Goal: Information Seeking & Learning: Compare options

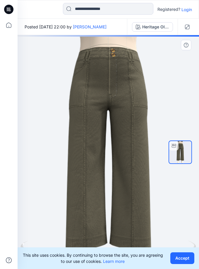
drag, startPoint x: 162, startPoint y: 196, endPoint x: 119, endPoint y: 194, distance: 43.4
click at [120, 195] on div "Heritage Olive Loading... Material Properties Loading..." at bounding box center [109, 152] width 182 height 234
drag, startPoint x: 65, startPoint y: 199, endPoint x: 114, endPoint y: 196, distance: 48.7
click at [113, 196] on img at bounding box center [109, 152] width 122 height 262
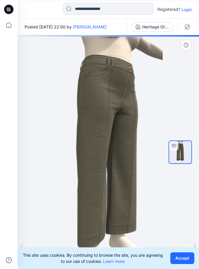
drag, startPoint x: 127, startPoint y: 198, endPoint x: 147, endPoint y: 198, distance: 20.2
click at [147, 198] on div at bounding box center [109, 152] width 182 height 234
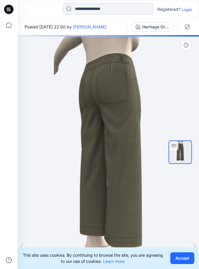
drag, startPoint x: 115, startPoint y: 197, endPoint x: 159, endPoint y: 196, distance: 44.0
click at [159, 196] on div at bounding box center [109, 152] width 182 height 234
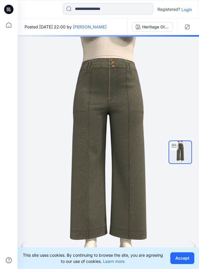
drag, startPoint x: 96, startPoint y: 194, endPoint x: 8, endPoint y: 193, distance: 87.7
click at [8, 193] on div "Registered? Login Posted [DATE] 22:00 by [PERSON_NAME] Heritage Olive Heritage …" at bounding box center [99, 134] width 199 height 269
drag, startPoint x: 130, startPoint y: 191, endPoint x: 127, endPoint y: 134, distance: 57.6
click at [135, 185] on div at bounding box center [109, 152] width 182 height 234
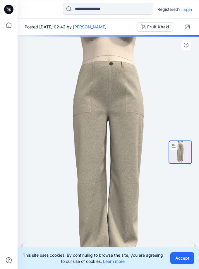
drag, startPoint x: 139, startPoint y: 185, endPoint x: 164, endPoint y: 193, distance: 27.3
click at [164, 193] on div "Fruit Khaki Loading... Material Properties Loading..." at bounding box center [109, 152] width 182 height 234
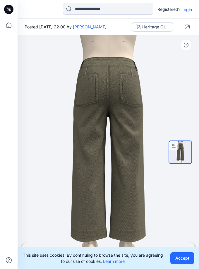
drag, startPoint x: 146, startPoint y: 185, endPoint x: 64, endPoint y: 188, distance: 81.6
click at [64, 188] on div at bounding box center [109, 152] width 182 height 234
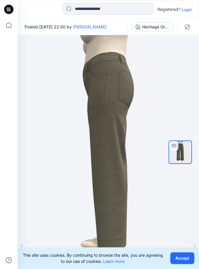
drag, startPoint x: 149, startPoint y: 122, endPoint x: 17, endPoint y: 146, distance: 133.8
click at [16, 145] on div "Registered? Login Posted [DATE] 22:00 by [PERSON_NAME] Heritage Olive Heritage …" at bounding box center [99, 134] width 199 height 269
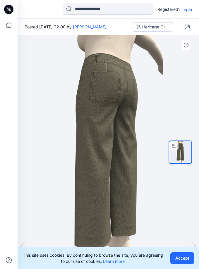
drag, startPoint x: 142, startPoint y: 160, endPoint x: 116, endPoint y: 55, distance: 108.1
click at [116, 55] on div at bounding box center [109, 152] width 182 height 234
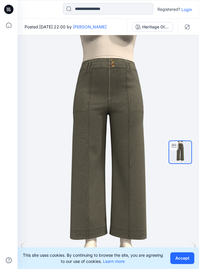
drag, startPoint x: 132, startPoint y: 169, endPoint x: 208, endPoint y: 103, distance: 100.2
click at [199, 103] on html "Registered? Login Posted Friday, September 19, 2025 22:00 by Chantal Athlux Her…" at bounding box center [99, 134] width 199 height 269
drag, startPoint x: 99, startPoint y: 156, endPoint x: 269, endPoint y: 156, distance: 169.5
click at [199, 156] on html "Registered? Login Posted [DATE] 22:00 by [PERSON_NAME] Heritage Olive Heritage …" at bounding box center [99, 134] width 199 height 269
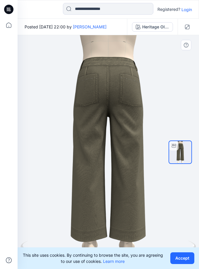
drag, startPoint x: 125, startPoint y: 149, endPoint x: 54, endPoint y: 139, distance: 71.7
click at [54, 139] on div at bounding box center [109, 152] width 182 height 234
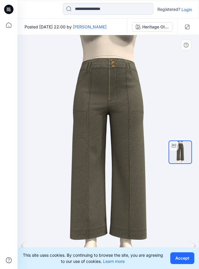
drag, startPoint x: 91, startPoint y: 130, endPoint x: 165, endPoint y: 98, distance: 80.5
click at [165, 98] on div "Heritage Olive Loading... Material Properties Loading..." at bounding box center [109, 152] width 182 height 234
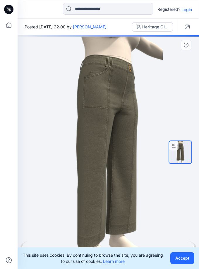
drag, startPoint x: 70, startPoint y: 157, endPoint x: 114, endPoint y: 166, distance: 44.8
click at [114, 166] on div at bounding box center [109, 152] width 182 height 234
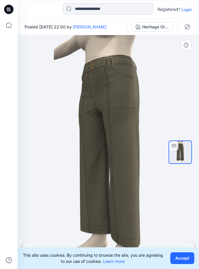
drag, startPoint x: 105, startPoint y: 170, endPoint x: 45, endPoint y: 189, distance: 62.0
click at [47, 186] on div at bounding box center [109, 152] width 182 height 234
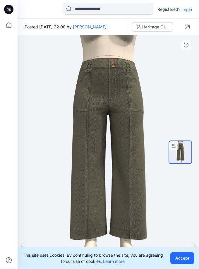
drag, startPoint x: 125, startPoint y: 190, endPoint x: 141, endPoint y: 154, distance: 39.5
click at [141, 154] on div at bounding box center [109, 152] width 182 height 234
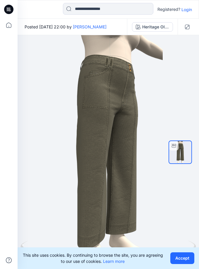
drag, startPoint x: 157, startPoint y: 211, endPoint x: 0, endPoint y: 201, distance: 156.8
click at [5, 199] on div "Registered? Login Posted Friday, September 19, 2025 22:00 by Chantal Athlux Her…" at bounding box center [99, 134] width 199 height 269
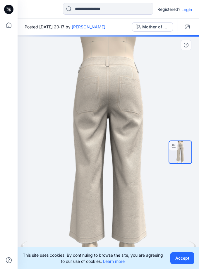
drag, startPoint x: 83, startPoint y: 178, endPoint x: 186, endPoint y: 184, distance: 103.1
click at [186, 184] on div "Mother of Pearl Loading... Material Properties Loading..." at bounding box center [109, 152] width 182 height 234
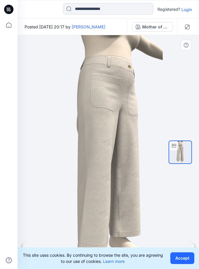
drag, startPoint x: 84, startPoint y: 178, endPoint x: 24, endPoint y: 189, distance: 61.0
click at [24, 189] on div at bounding box center [109, 152] width 182 height 234
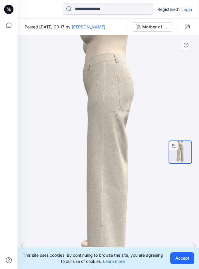
drag, startPoint x: 119, startPoint y: 201, endPoint x: 40, endPoint y: 206, distance: 78.7
click at [40, 206] on div at bounding box center [109, 152] width 182 height 234
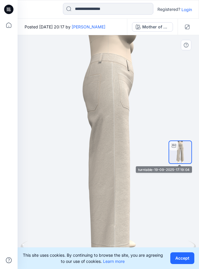
drag, startPoint x: 102, startPoint y: 176, endPoint x: 193, endPoint y: 148, distance: 95.2
click at [193, 148] on div "Mother of Pearl Loading... Material Properties Loading..." at bounding box center [109, 152] width 182 height 234
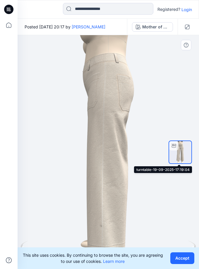
drag, startPoint x: 101, startPoint y: 156, endPoint x: 180, endPoint y: 145, distance: 79.9
click at [180, 145] on div "Mother of Pearl Loading... Material Properties Loading..." at bounding box center [109, 152] width 182 height 234
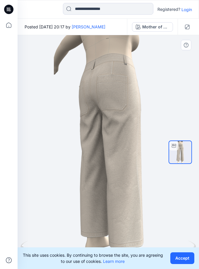
drag, startPoint x: 51, startPoint y: 155, endPoint x: 136, endPoint y: 89, distance: 106.8
click at [167, 133] on div "Mother of Pearl Loading... Material Properties Loading..." at bounding box center [109, 152] width 182 height 234
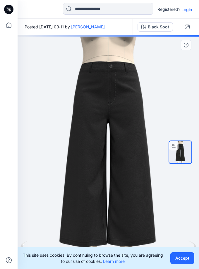
drag, startPoint x: 128, startPoint y: 177, endPoint x: 130, endPoint y: 192, distance: 14.7
click at [130, 192] on div at bounding box center [109, 152] width 182 height 234
drag, startPoint x: 165, startPoint y: 148, endPoint x: 81, endPoint y: 158, distance: 84.8
click at [81, 158] on div "Black Soot Loading... Material Properties Loading..." at bounding box center [109, 152] width 182 height 234
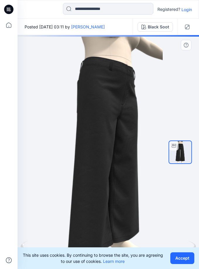
drag, startPoint x: 106, startPoint y: 158, endPoint x: 136, endPoint y: 160, distance: 29.7
click at [134, 159] on div at bounding box center [109, 152] width 182 height 234
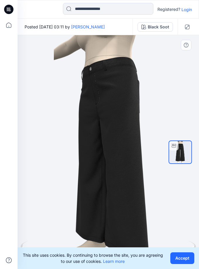
drag, startPoint x: 102, startPoint y: 160, endPoint x: 45, endPoint y: 141, distance: 60.4
click at [57, 157] on div at bounding box center [109, 152] width 182 height 234
